Goal: Task Accomplishment & Management: Complete application form

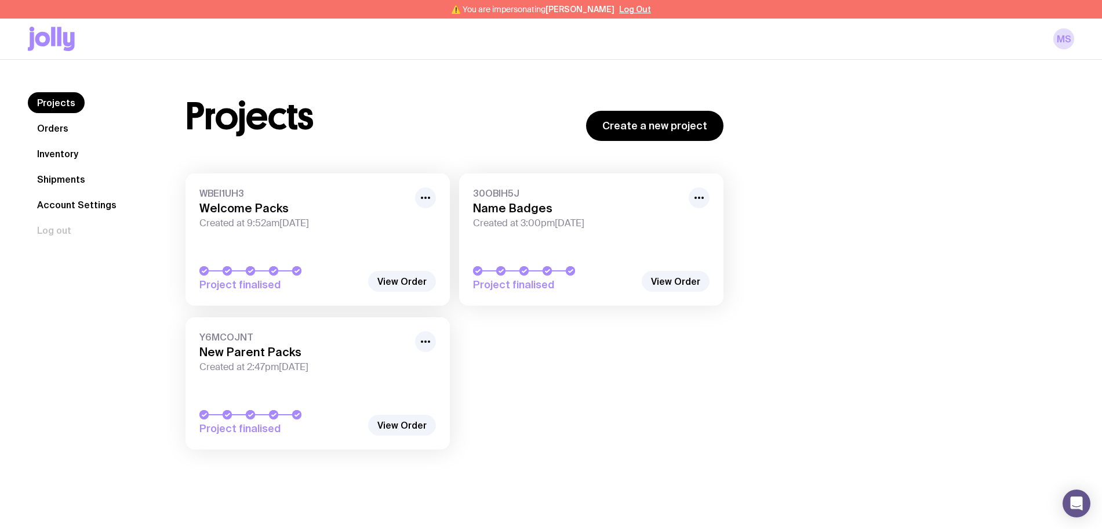
click at [60, 180] on link "Shipments" at bounding box center [61, 179] width 67 height 21
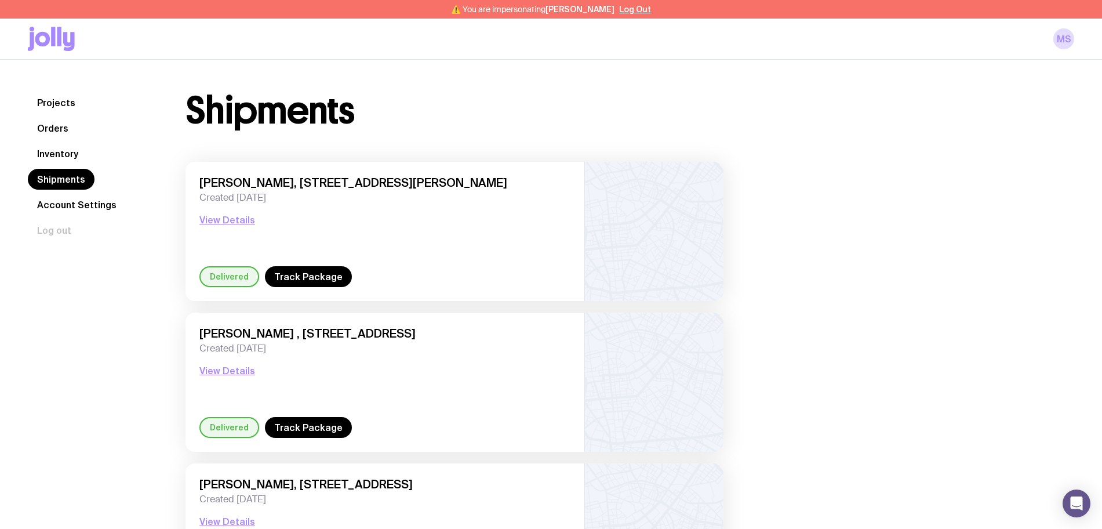
click at [66, 150] on link "Inventory" at bounding box center [58, 153] width 60 height 21
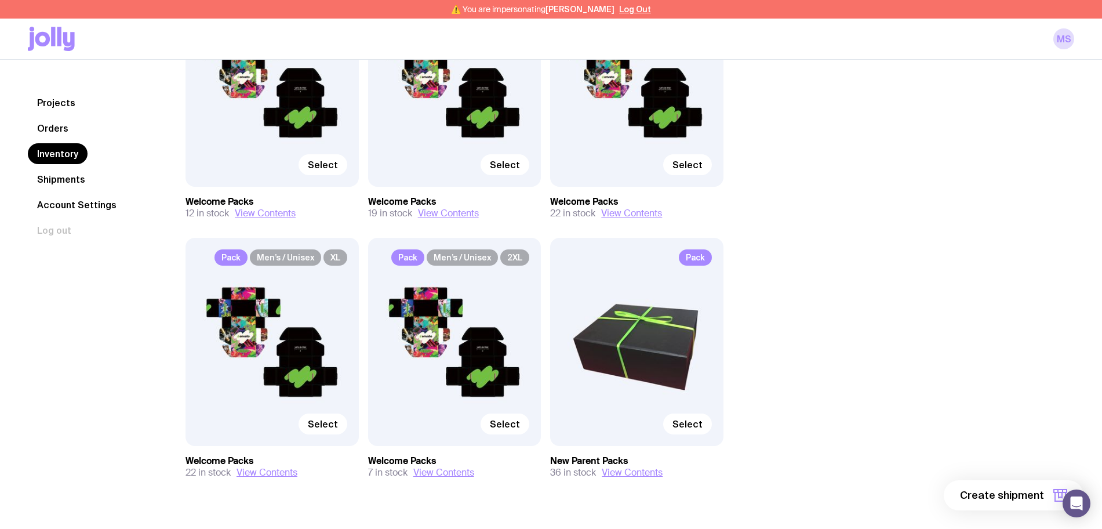
scroll to position [250, 0]
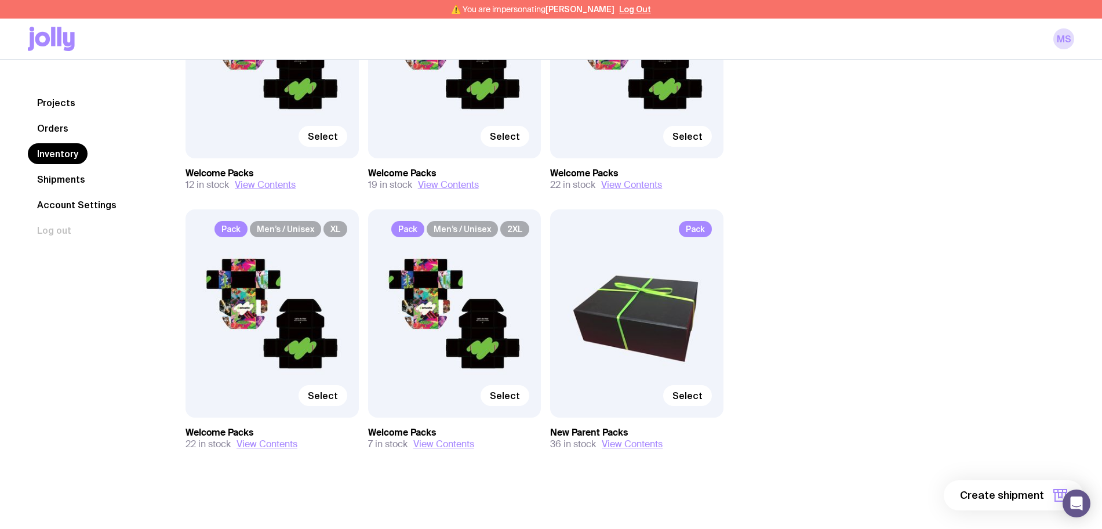
click at [666, 364] on div "Pack Select" at bounding box center [636, 313] width 173 height 208
click at [682, 394] on span "Select" at bounding box center [688, 396] width 30 height 12
click at [0, 0] on input "Select" at bounding box center [0, 0] width 0 height 0
click at [1023, 494] on span "1 item" at bounding box center [1029, 495] width 29 height 14
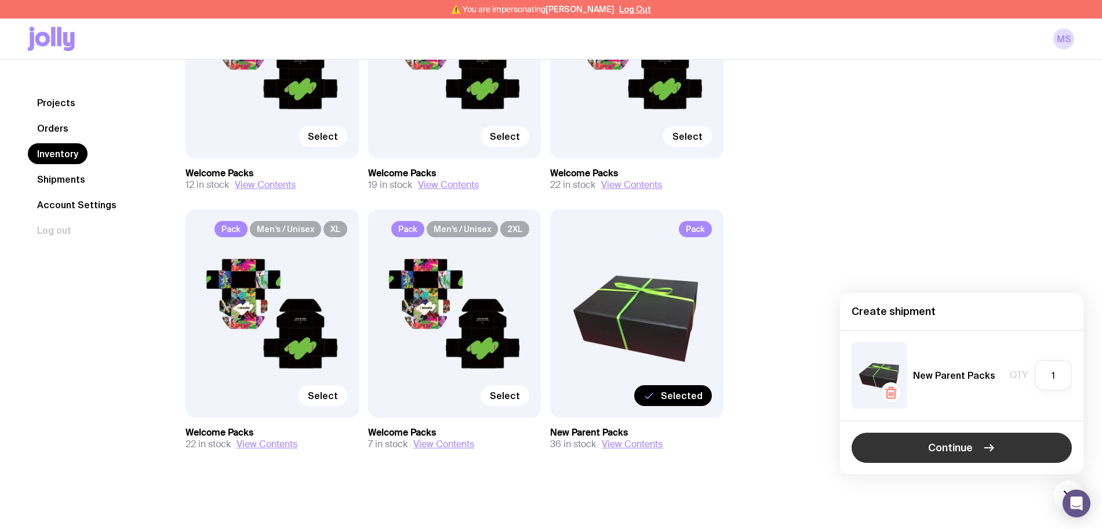
click at [953, 444] on span "Continue" at bounding box center [950, 448] width 45 height 14
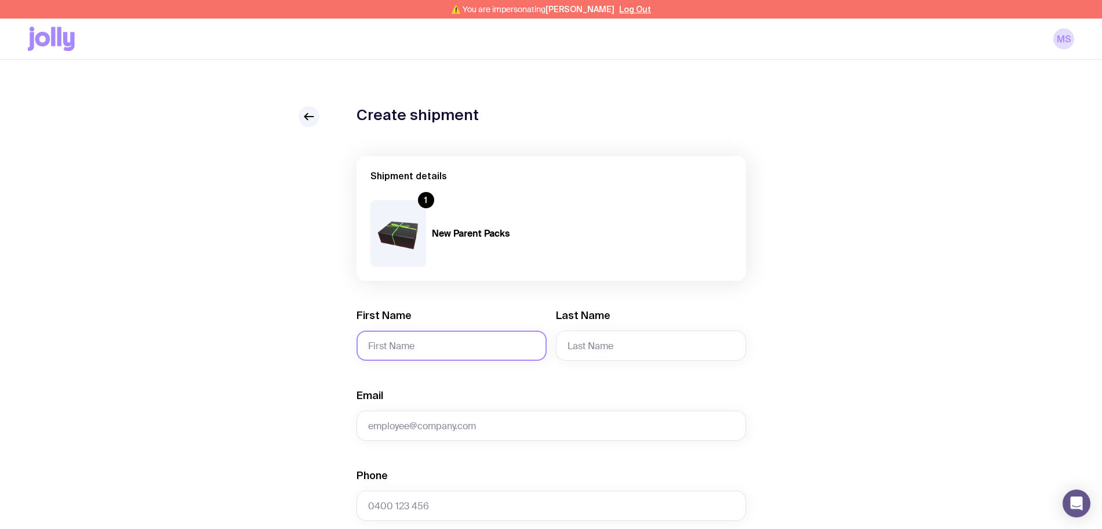
click at [429, 345] on input "First Name" at bounding box center [452, 345] width 190 height 30
paste input "[PERSON_NAME]"
type input "[PERSON_NAME]"
click at [429, 345] on input "[PERSON_NAME]" at bounding box center [452, 345] width 190 height 30
type textarea "[PERSON_NAME]"
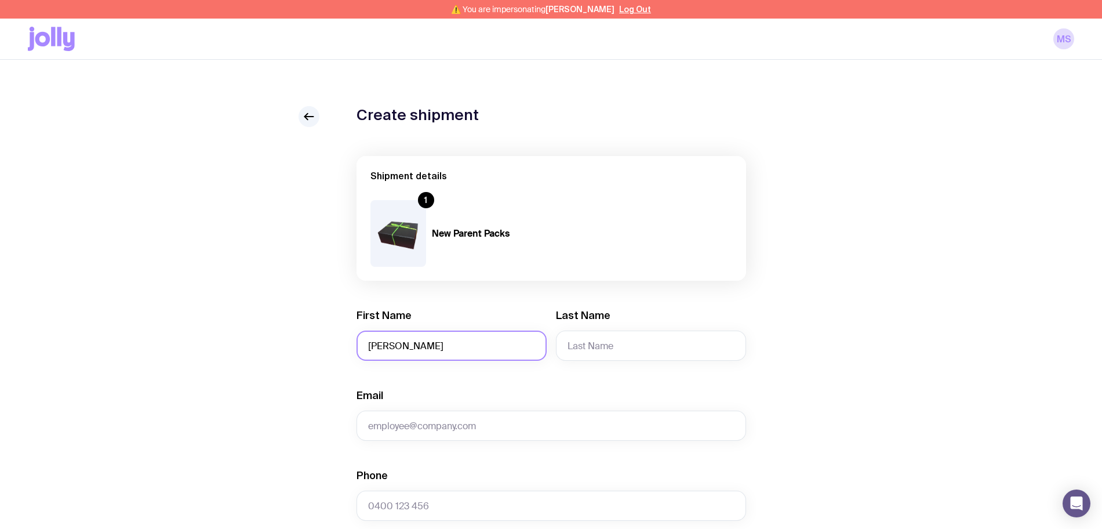
drag, startPoint x: 429, startPoint y: 345, endPoint x: 409, endPoint y: 346, distance: 20.3
click at [409, 346] on input "[PERSON_NAME]" at bounding box center [452, 345] width 190 height 30
type input "[PERSON_NAME]"
click at [582, 346] on input "Last Name" at bounding box center [651, 345] width 190 height 30
paste input "[PERSON_NAME]"
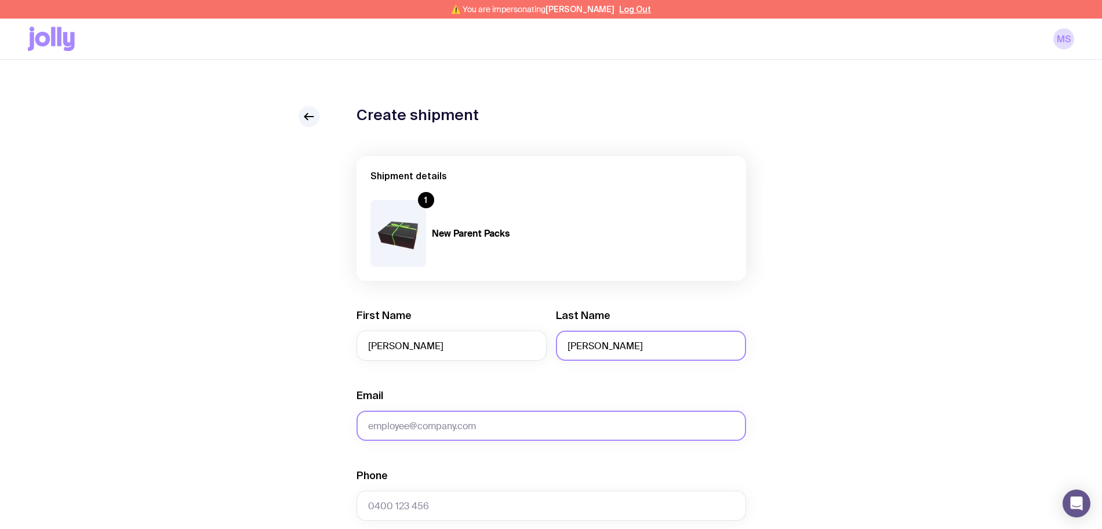
type input "[PERSON_NAME]"
click at [411, 427] on input "Email" at bounding box center [552, 425] width 390 height 30
type input "cl"
drag, startPoint x: 386, startPoint y: 431, endPoint x: 325, endPoint y: 428, distance: 61.0
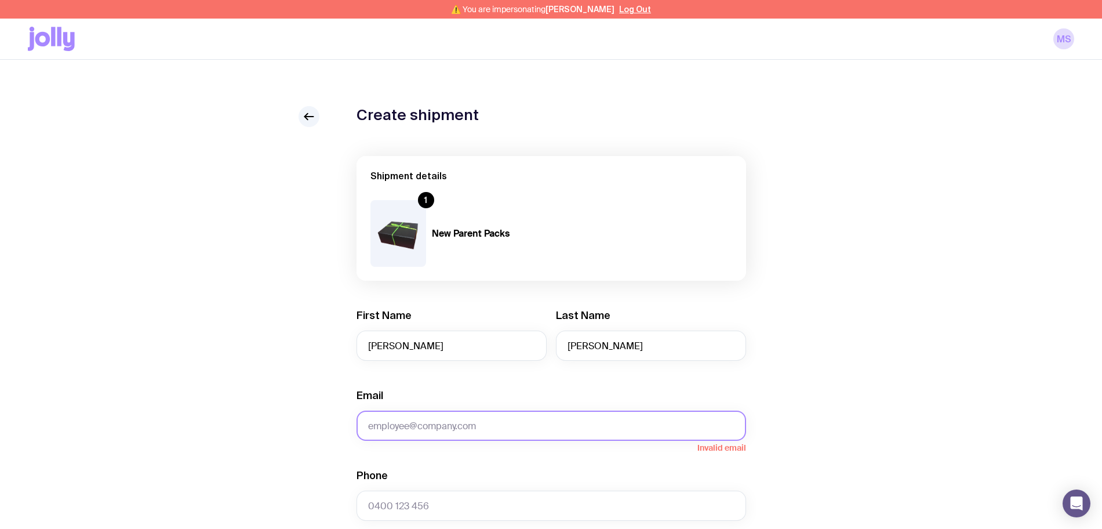
paste input "[EMAIL_ADDRESS][DOMAIN_NAME]"
type input "[EMAIL_ADDRESS][DOMAIN_NAME]"
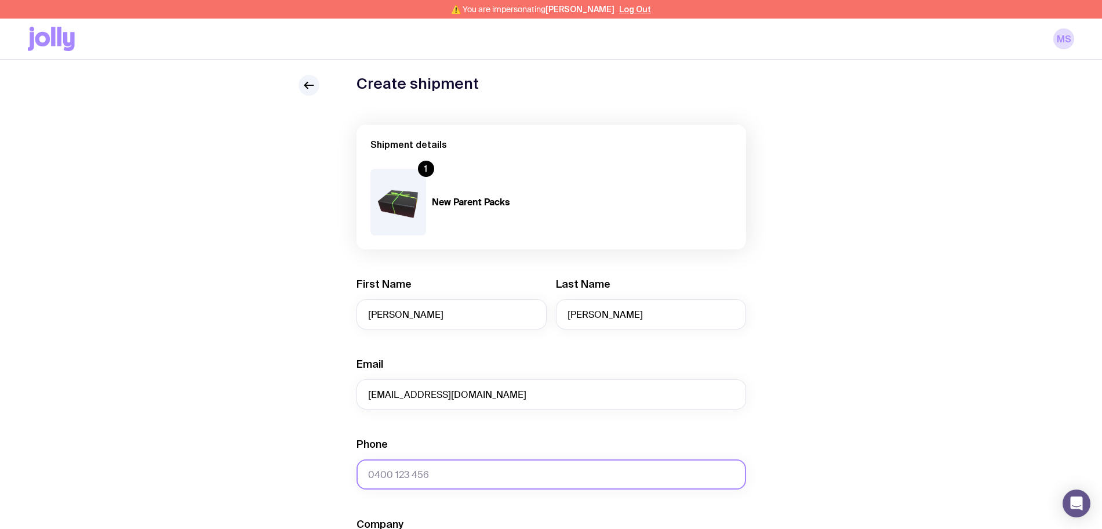
click at [426, 473] on input "Phone" at bounding box center [552, 474] width 390 height 30
paste input "61401939309"
type input "61401939309"
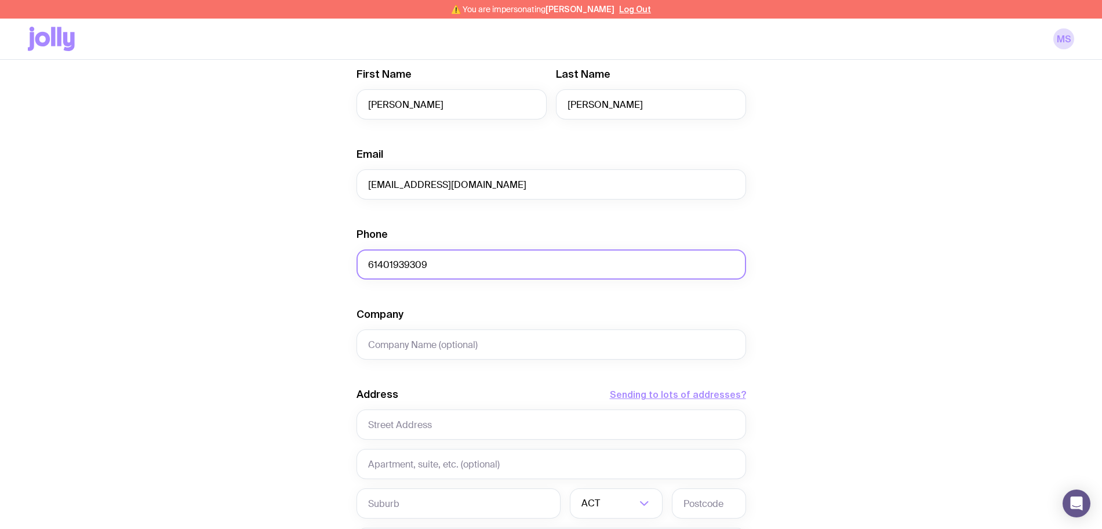
scroll to position [245, 0]
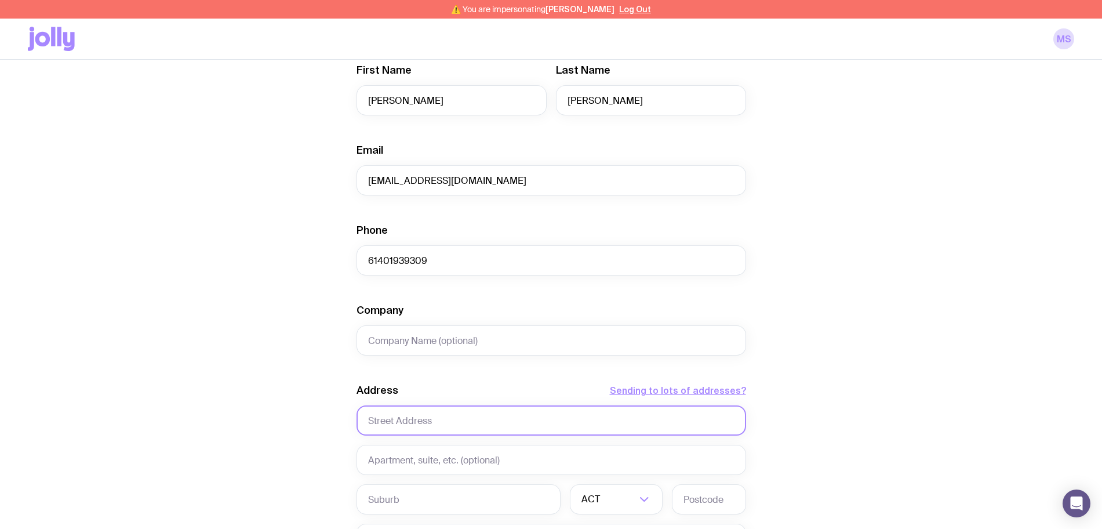
click at [410, 423] on input "text" at bounding box center [552, 420] width 390 height 30
paste input "[STREET_ADDRESS]"
type input "[STREET_ADDRESS]"
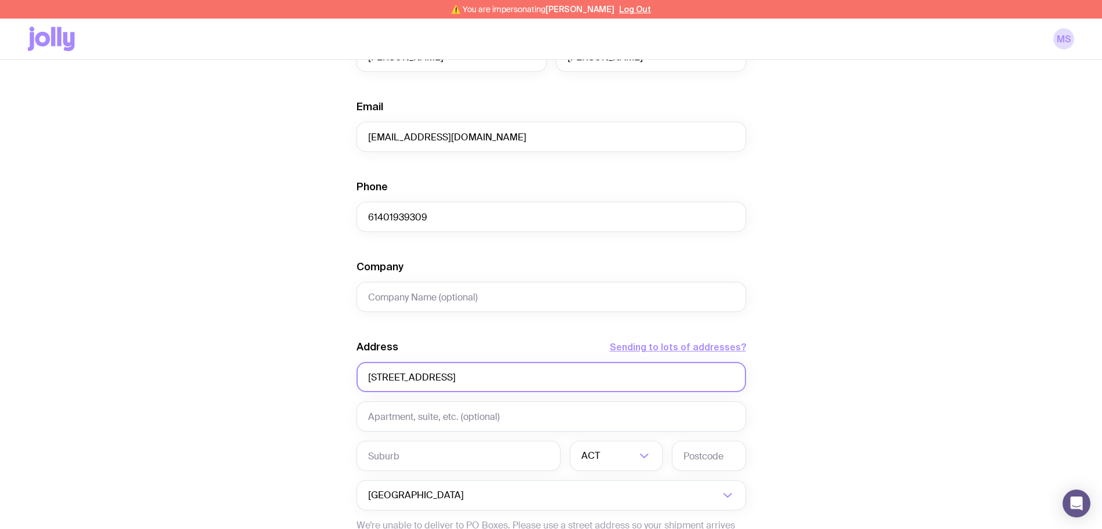
scroll to position [306, 0]
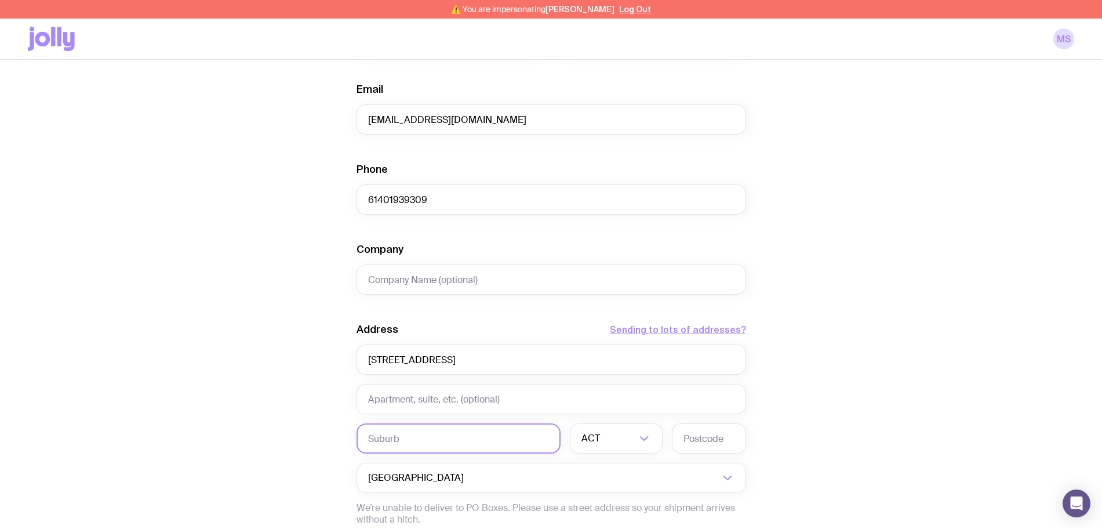
click at [413, 438] on input "text" at bounding box center [459, 438] width 204 height 30
paste input "[PERSON_NAME][GEOGRAPHIC_DATA][PERSON_NAME]"
type input "[PERSON_NAME][GEOGRAPHIC_DATA][PERSON_NAME]"
click at [613, 442] on input "Search for option" at bounding box center [619, 438] width 34 height 30
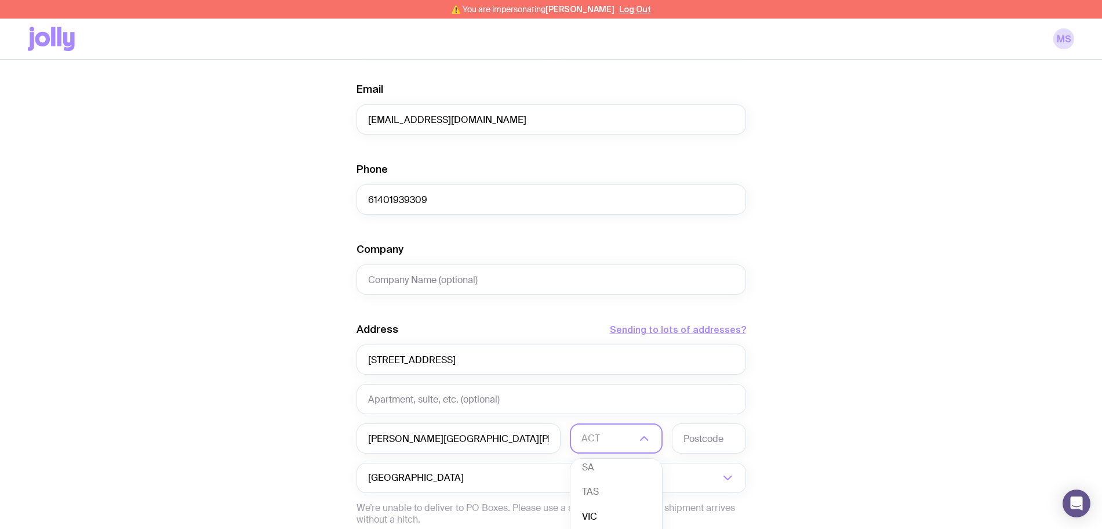
click at [595, 510] on li "VIC" at bounding box center [616, 516] width 92 height 25
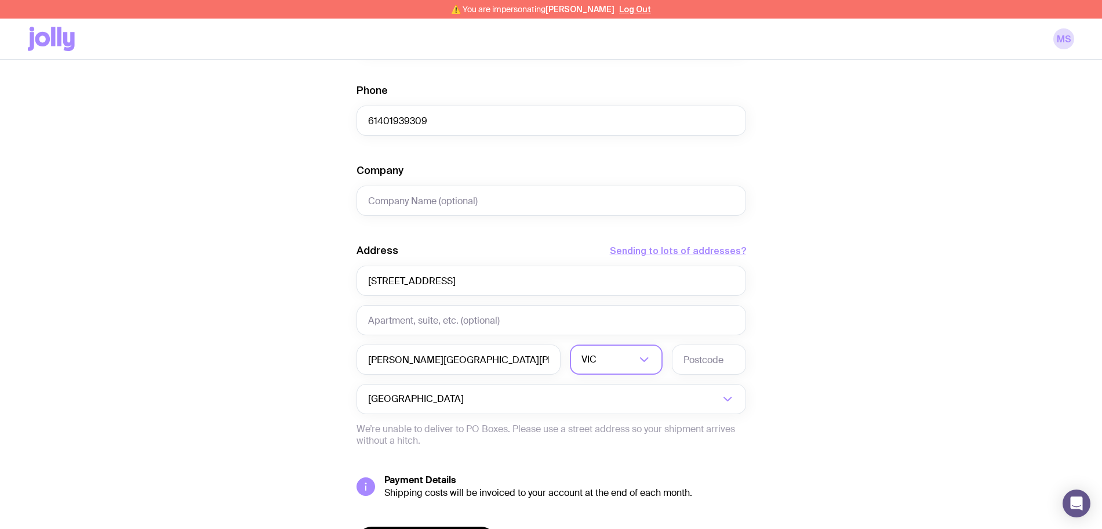
scroll to position [387, 0]
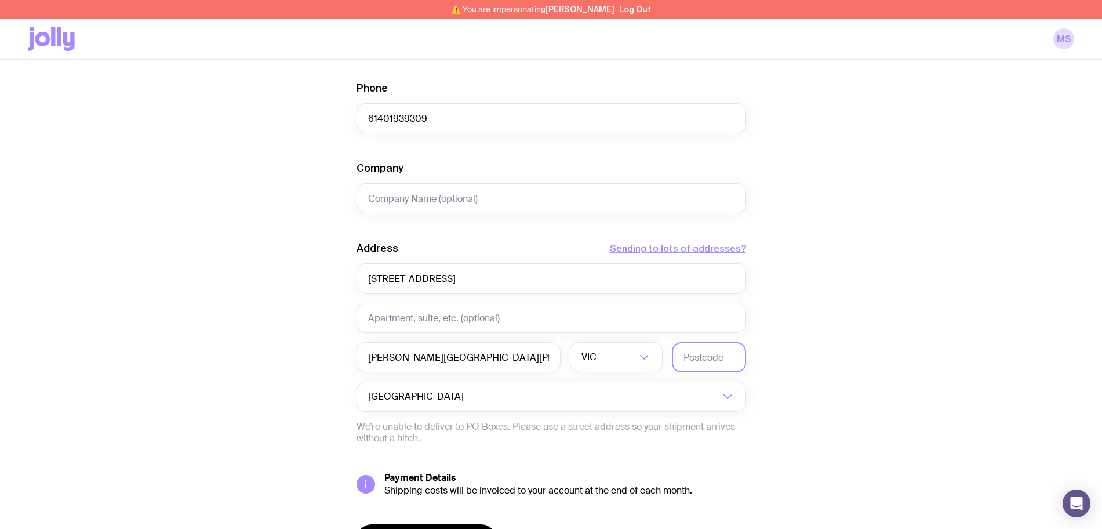
click at [691, 361] on input "text" at bounding box center [709, 357] width 74 height 30
paste input "3068"
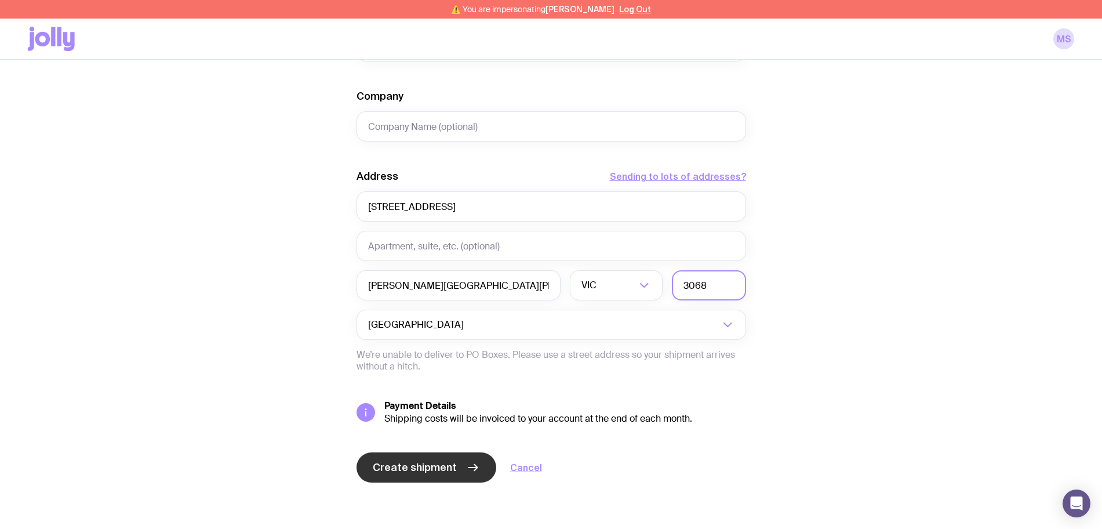
type input "3068"
click at [391, 470] on span "Create shipment" at bounding box center [415, 467] width 84 height 14
